Goal: Information Seeking & Learning: Understand process/instructions

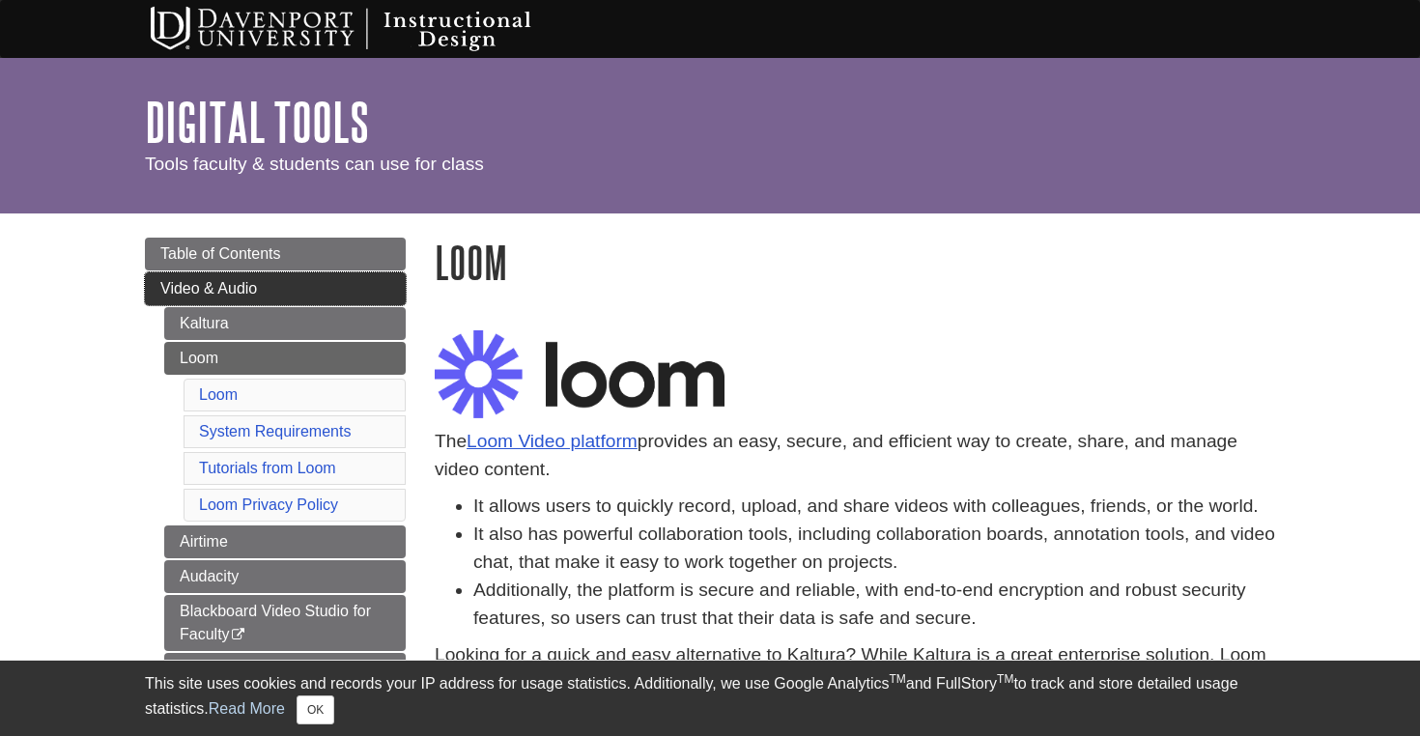
click at [298, 283] on link "Video & Audio" at bounding box center [275, 288] width 261 height 33
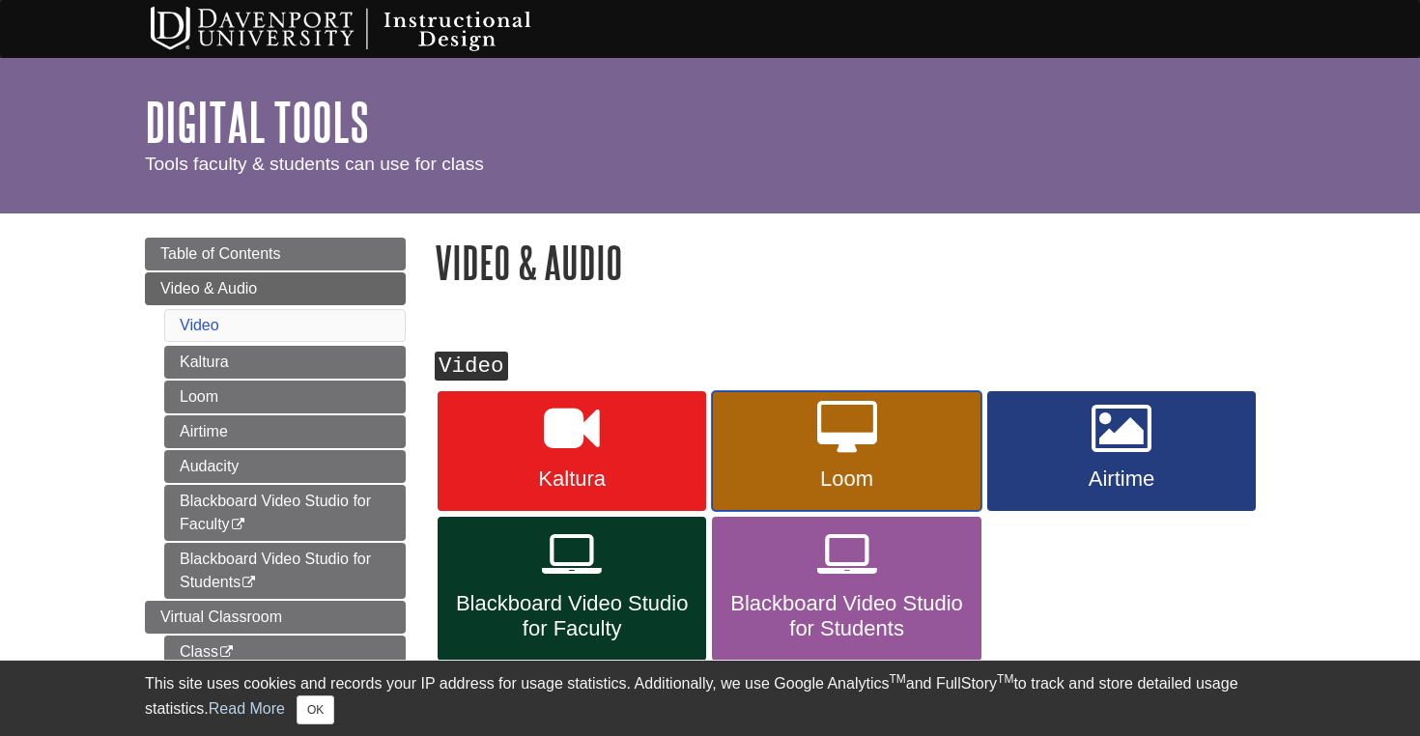
click at [803, 464] on link "Loom" at bounding box center [846, 451] width 269 height 120
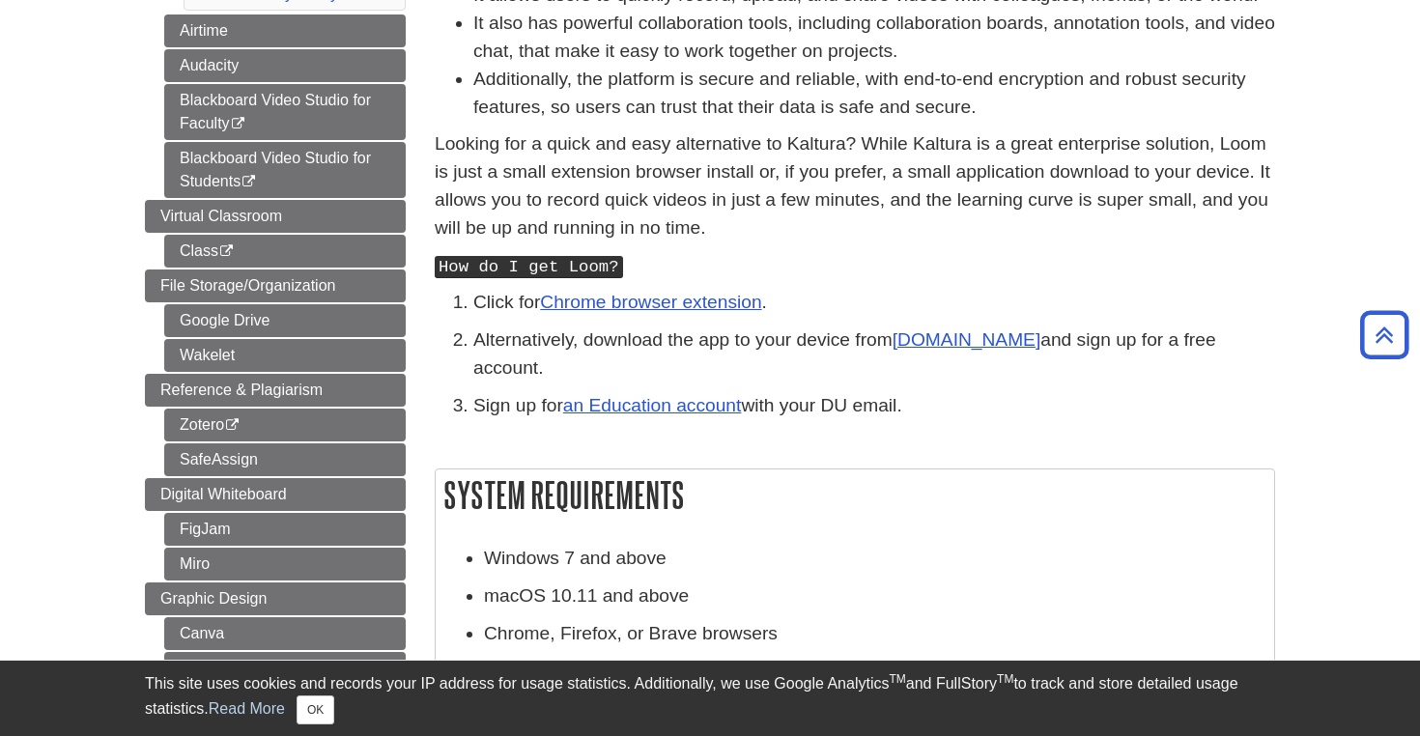
scroll to position [524, 0]
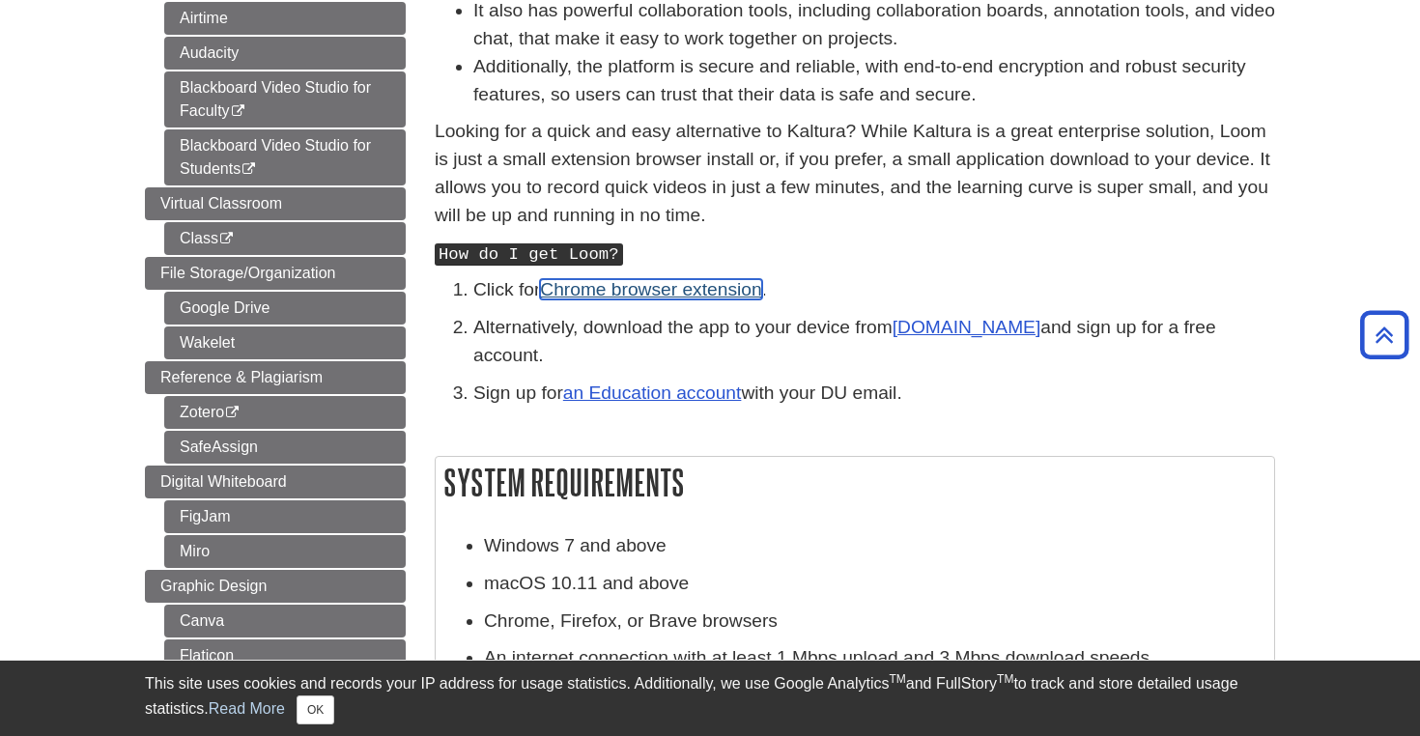
click at [608, 299] on link "Chrome browser extension" at bounding box center [650, 289] width 221 height 20
